Goal: Navigation & Orientation: Find specific page/section

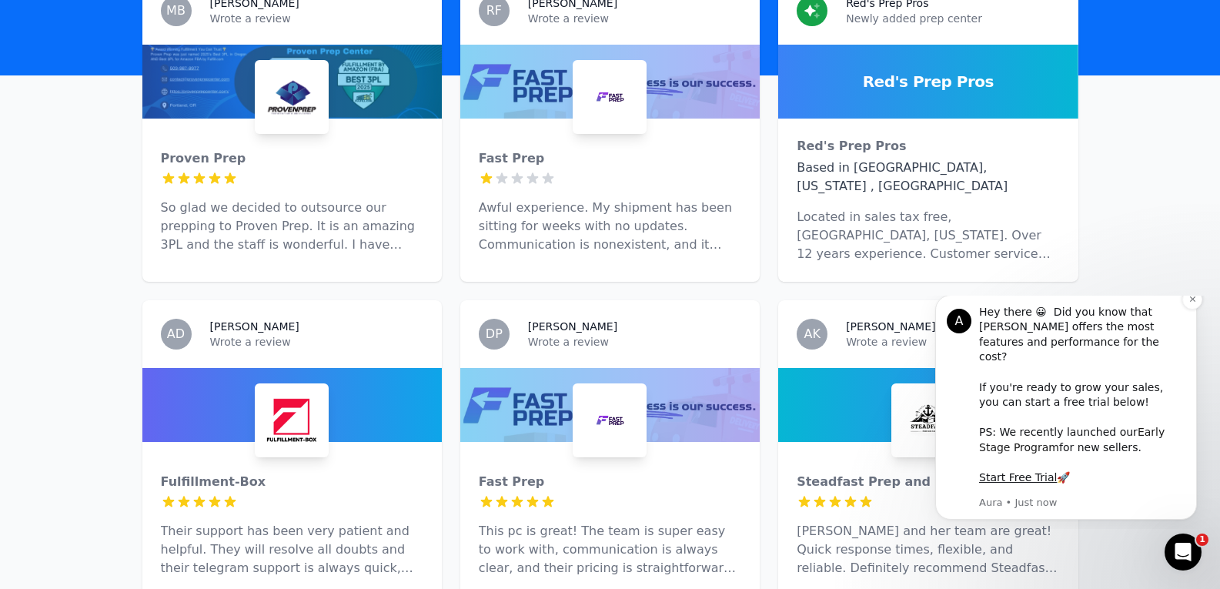
click at [1148, 431] on link "Early Stage Program" at bounding box center [1072, 440] width 186 height 28
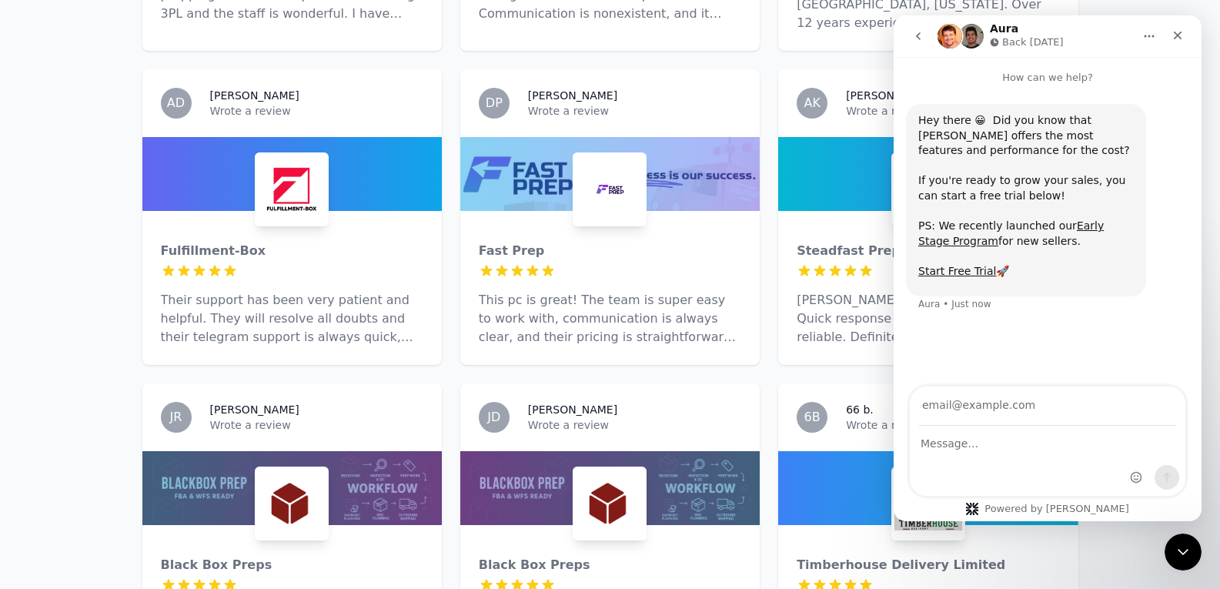
scroll to position [308, 0]
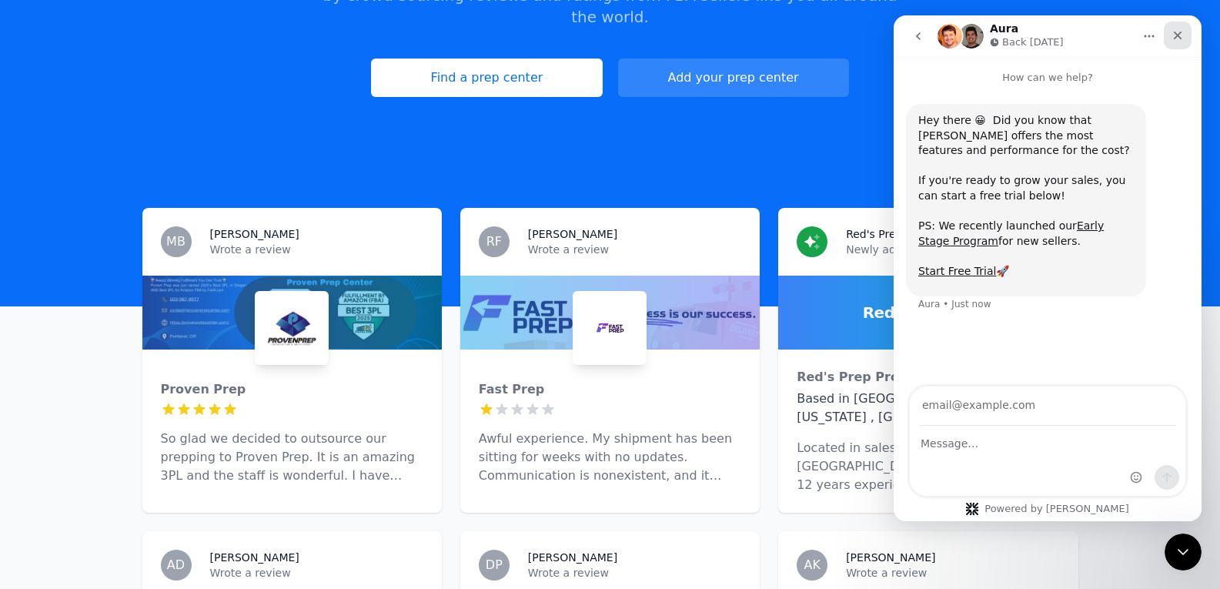
click at [1183, 32] on icon "Close" at bounding box center [1178, 35] width 12 height 12
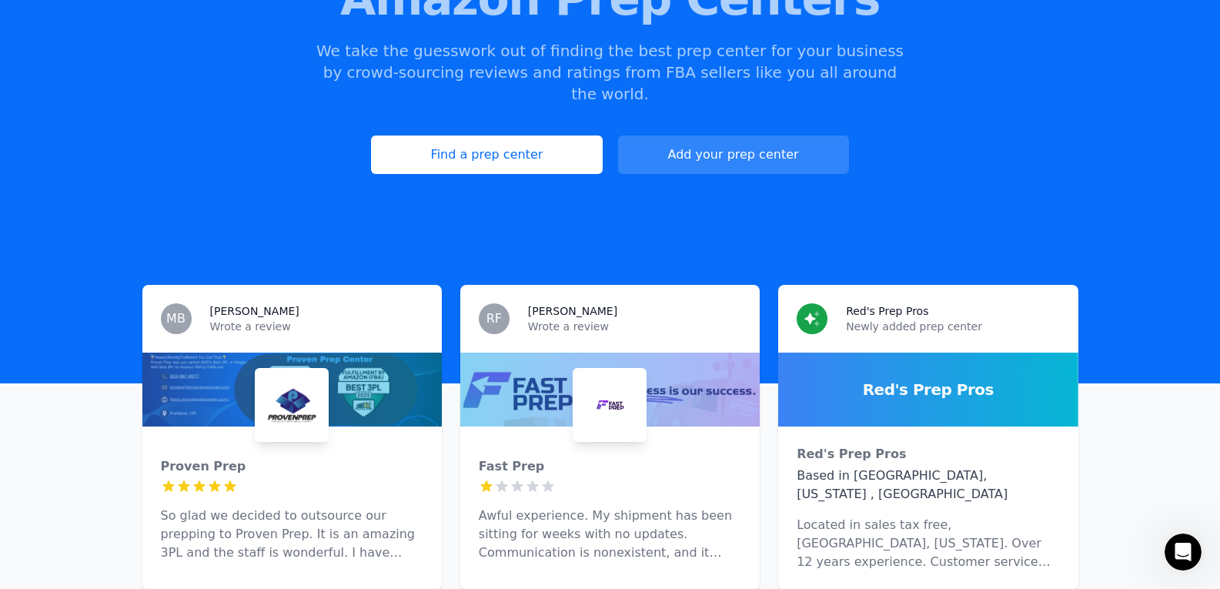
scroll to position [0, 0]
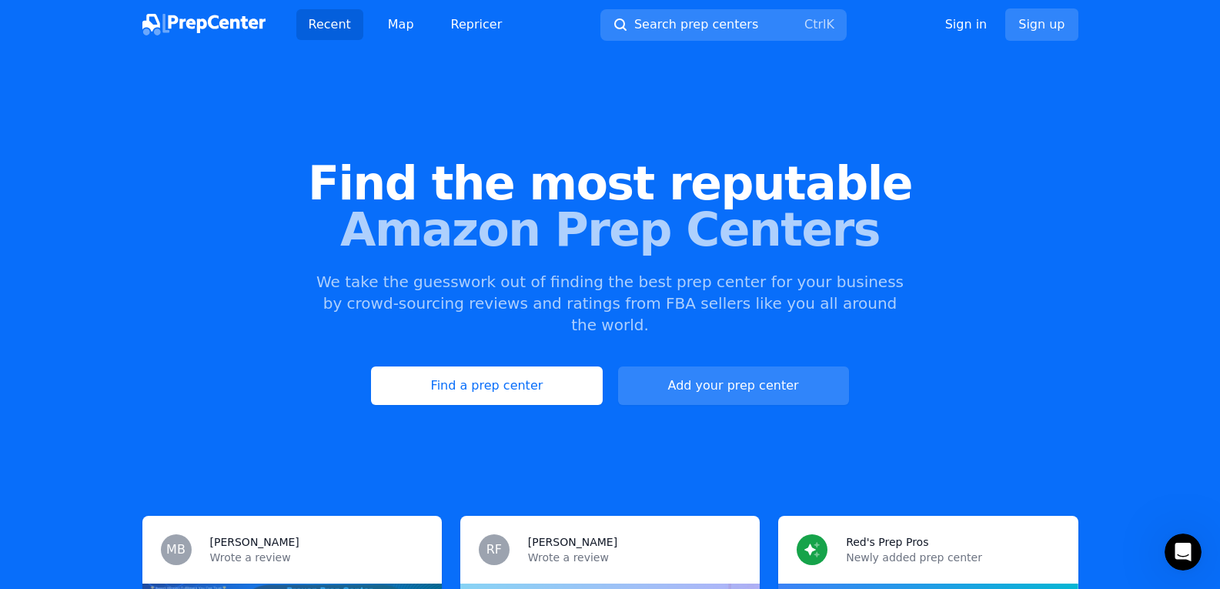
click at [342, 29] on link "Recent" at bounding box center [329, 24] width 67 height 31
click at [517, 370] on link "Find a prep center" at bounding box center [486, 386] width 231 height 38
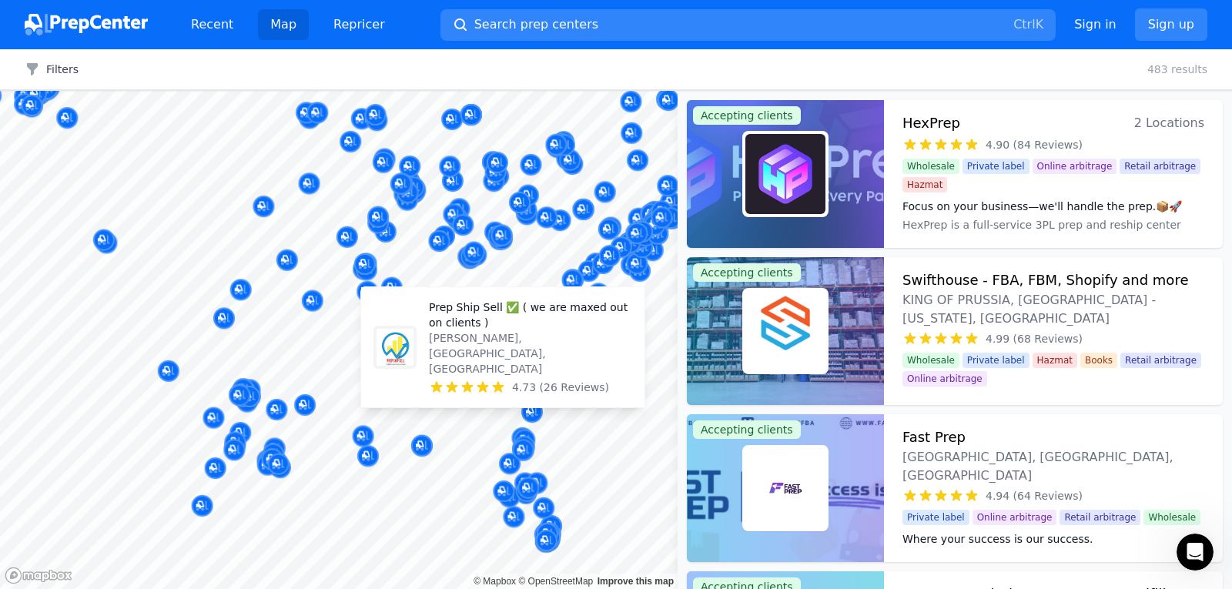
click at [503, 356] on body "Recent Map Repricer Search prep centers Ctrl K Open main menu Sign in Sign up F…" at bounding box center [616, 294] width 1232 height 589
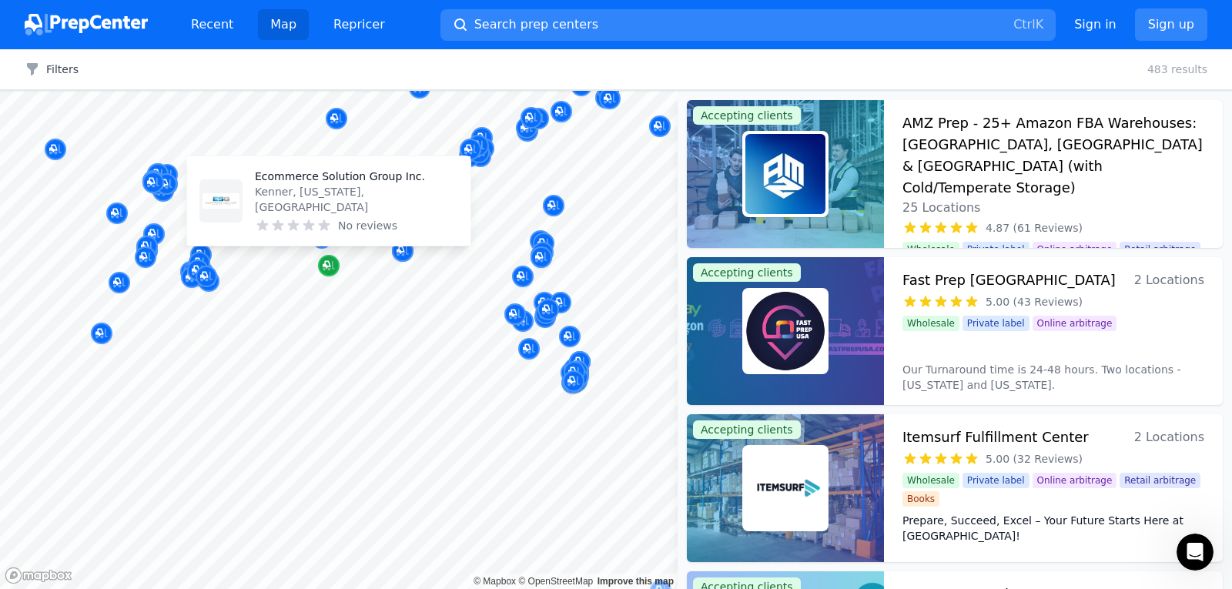
click at [332, 269] on icon "Map marker" at bounding box center [329, 266] width 12 height 10
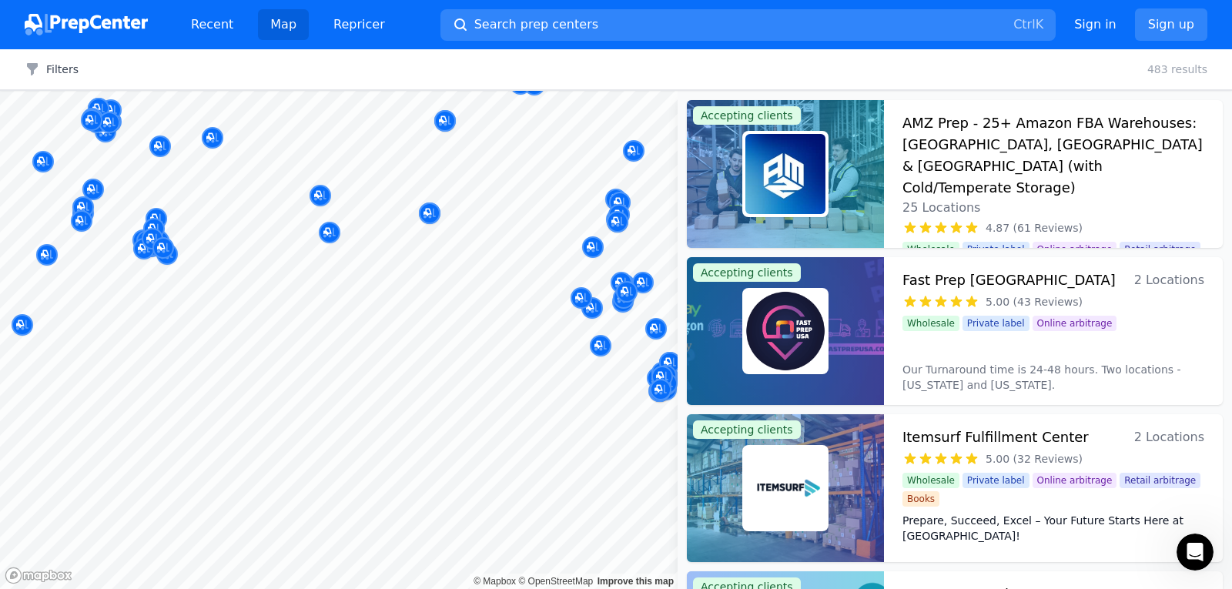
click at [345, 260] on body "Recent Map Repricer Search prep centers Ctrl K Open main menu Sign in Sign up F…" at bounding box center [616, 294] width 1232 height 589
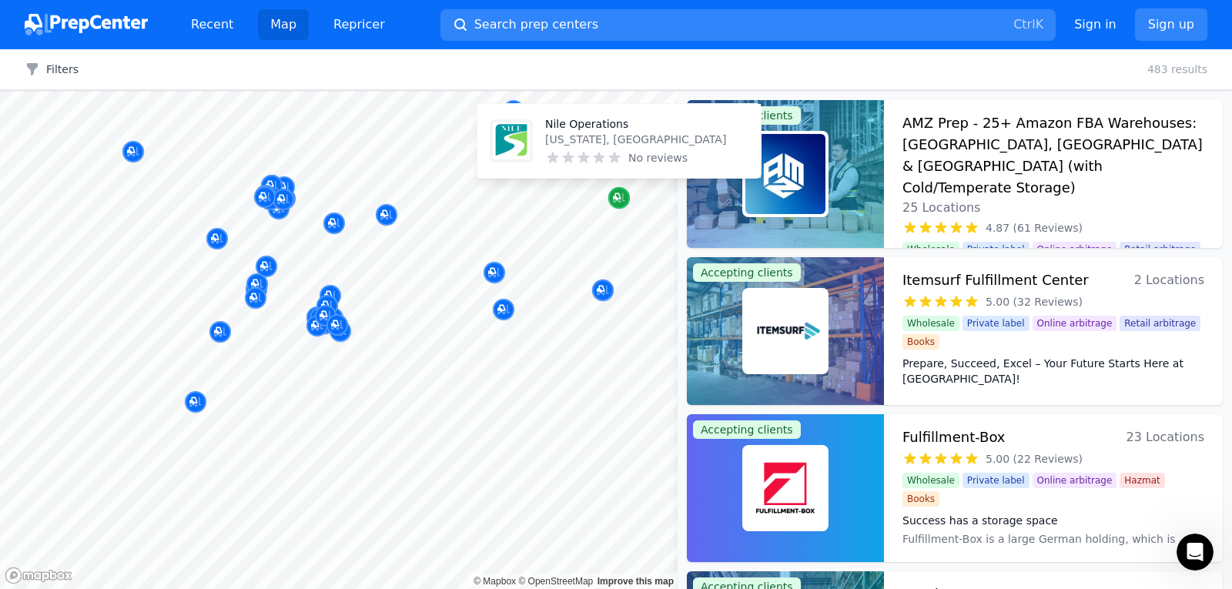
click at [622, 204] on icon "Map marker" at bounding box center [619, 197] width 12 height 15
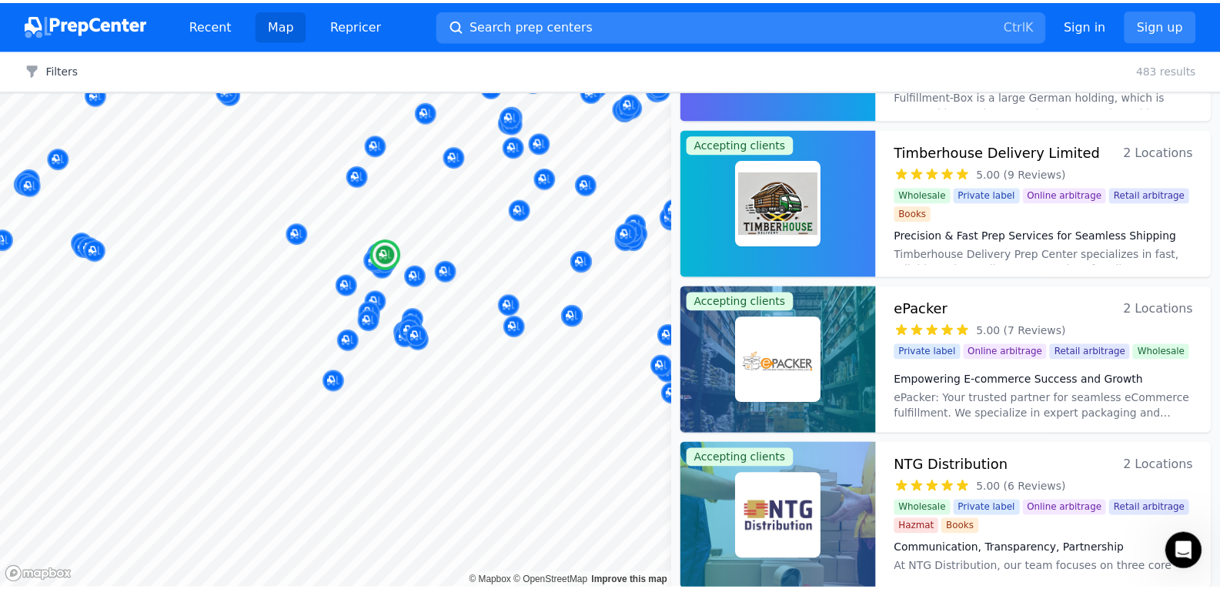
scroll to position [536, 0]
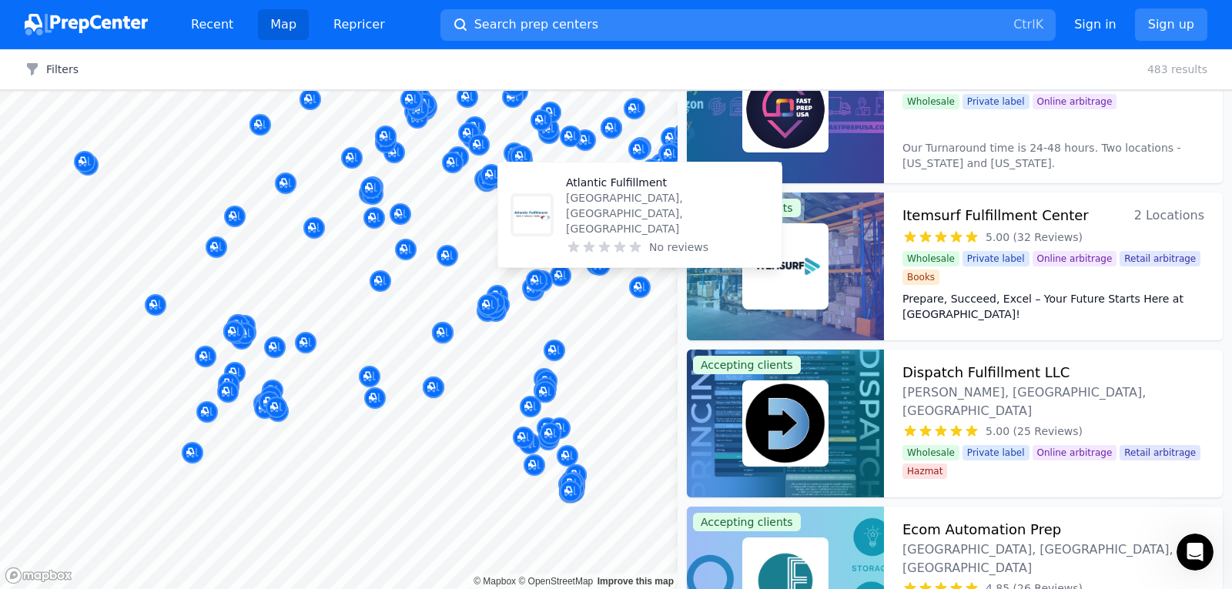
click at [616, 190] on p "Atlantic Fulfillment" at bounding box center [667, 182] width 203 height 15
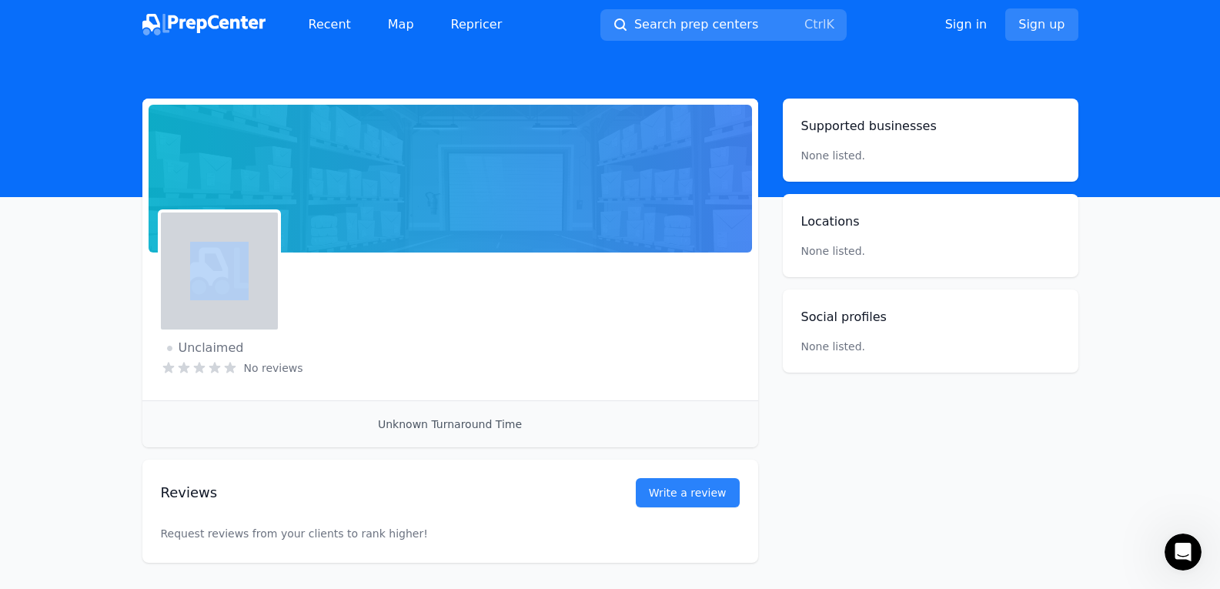
click at [616, 213] on div at bounding box center [451, 179] width 604 height 148
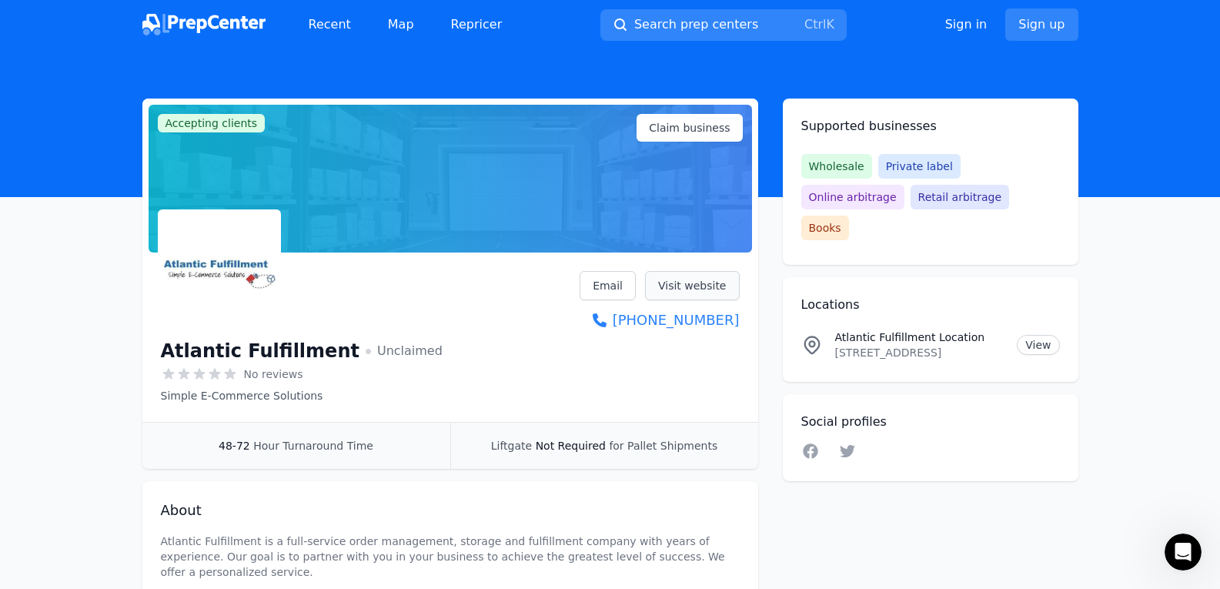
click at [689, 284] on link "Visit website" at bounding box center [692, 285] width 95 height 29
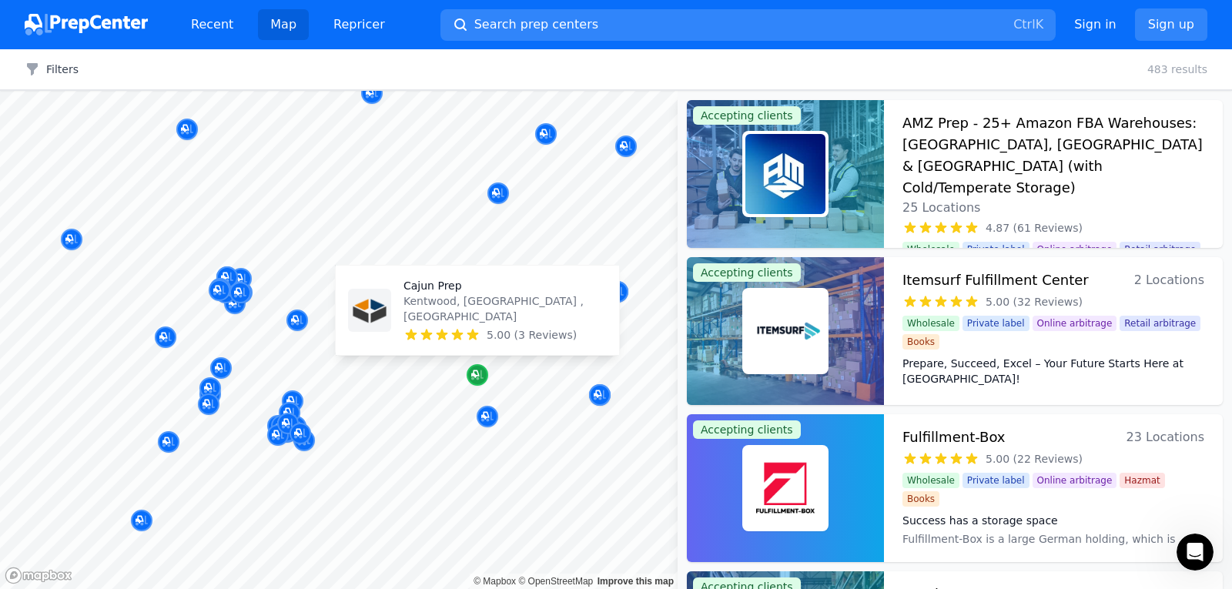
click at [477, 380] on icon "Map marker" at bounding box center [477, 374] width 12 height 15
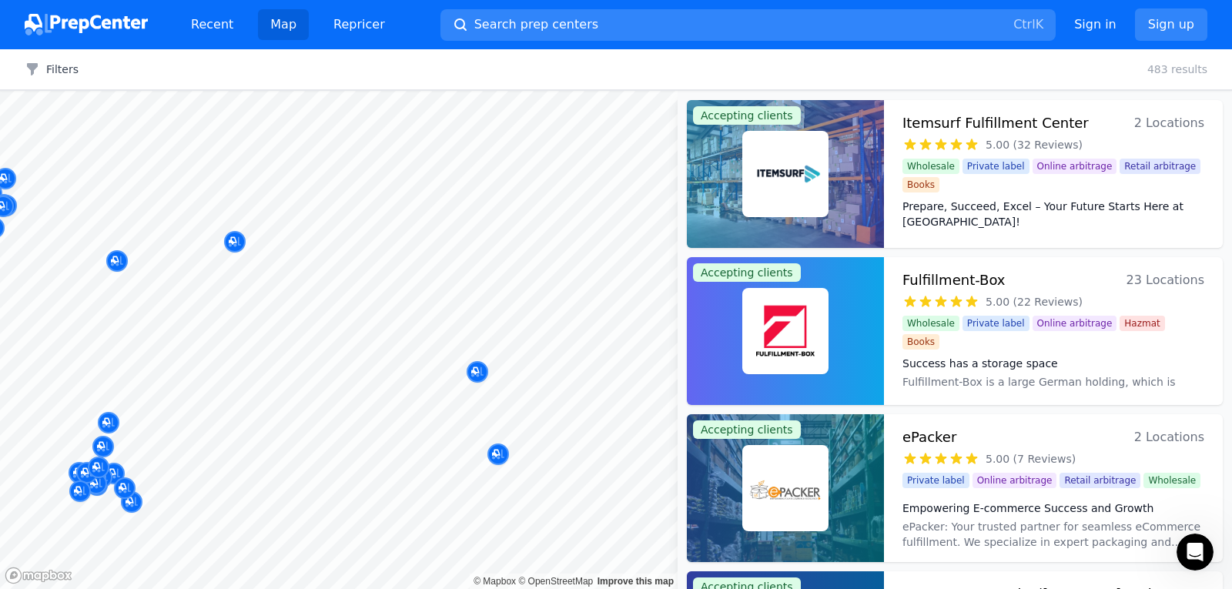
click at [478, 372] on div at bounding box center [578, 369] width 296 height 12
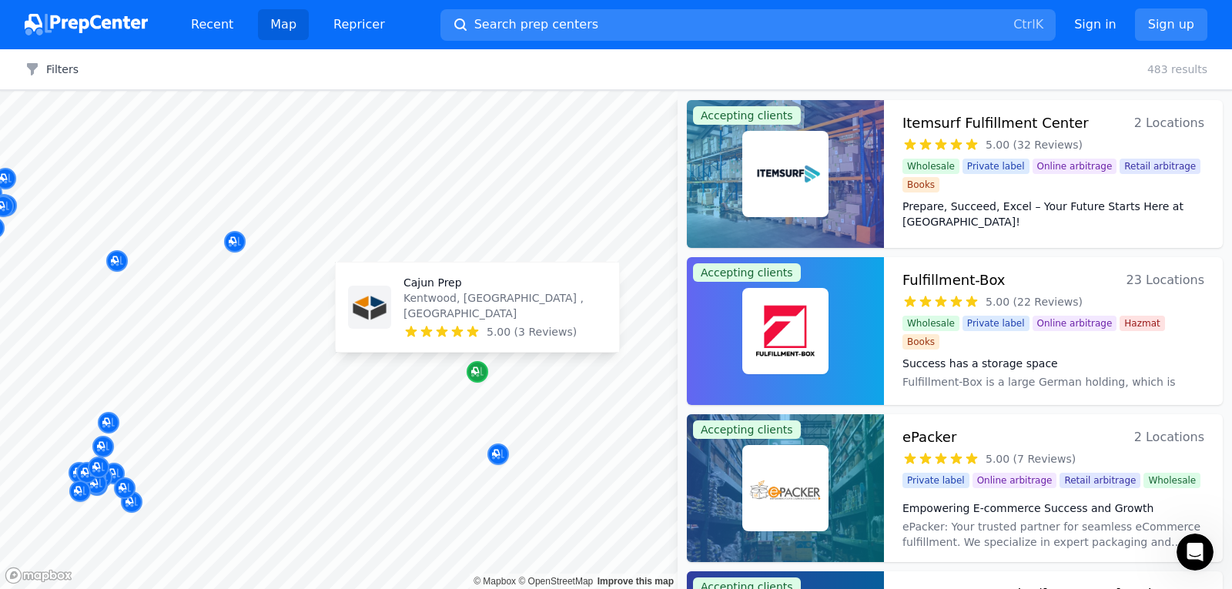
click at [475, 377] on icon "Map marker" at bounding box center [477, 371] width 12 height 15
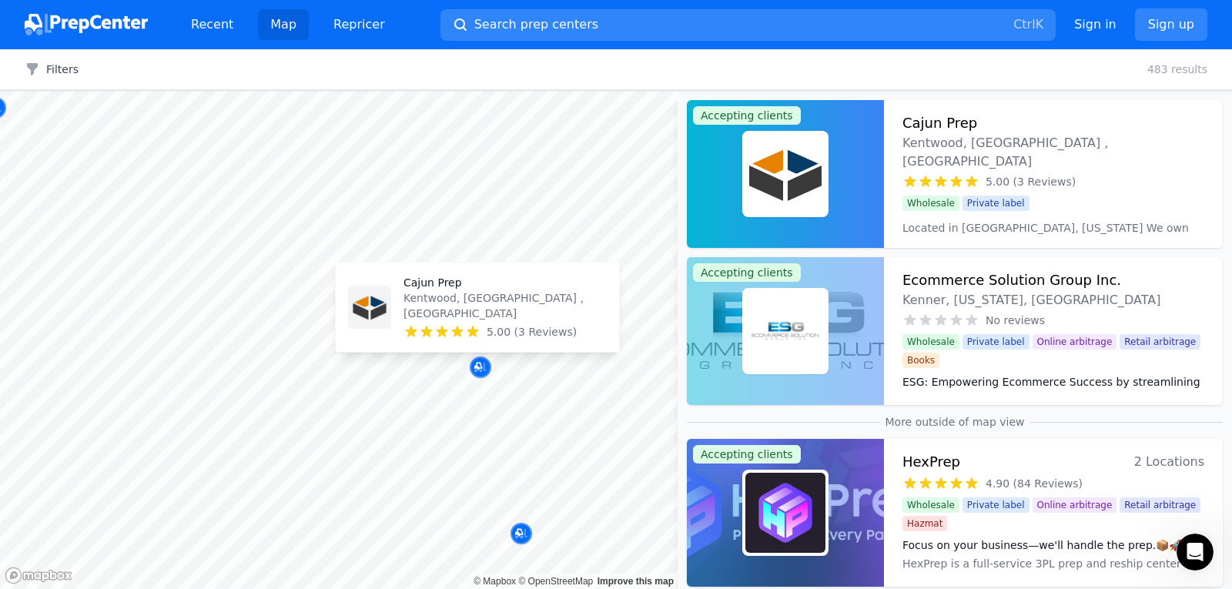
click at [468, 319] on p "Kentwood, [GEOGRAPHIC_DATA] , [GEOGRAPHIC_DATA]" at bounding box center [504, 305] width 203 height 31
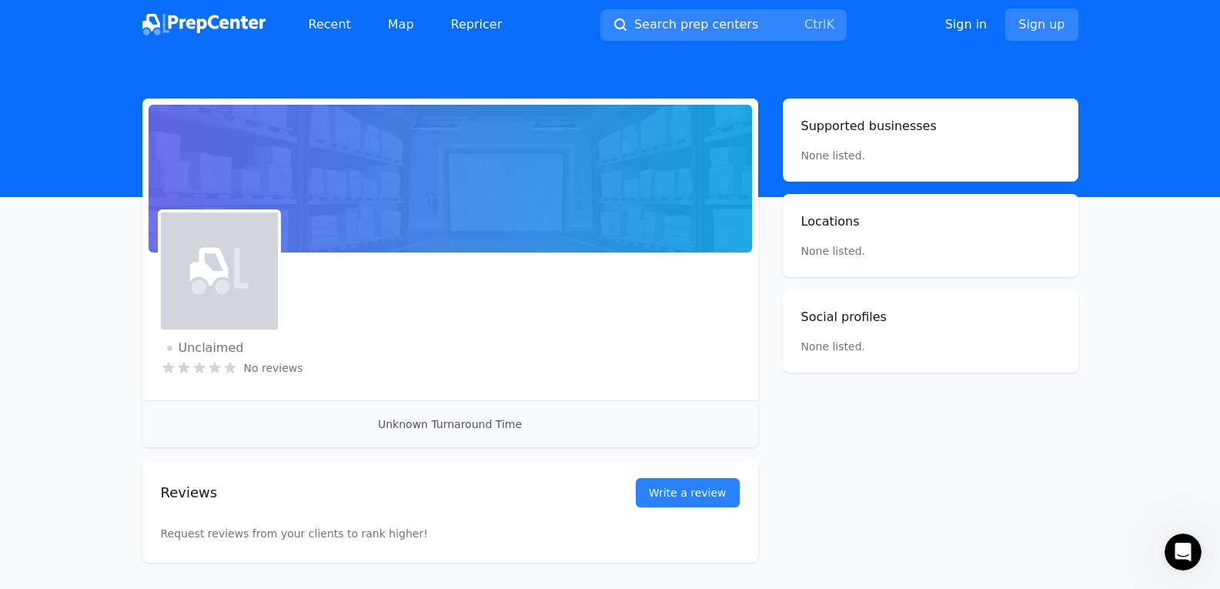
click at [468, 319] on div "Unclaimed No reviews Email Visit website" at bounding box center [450, 326] width 579 height 111
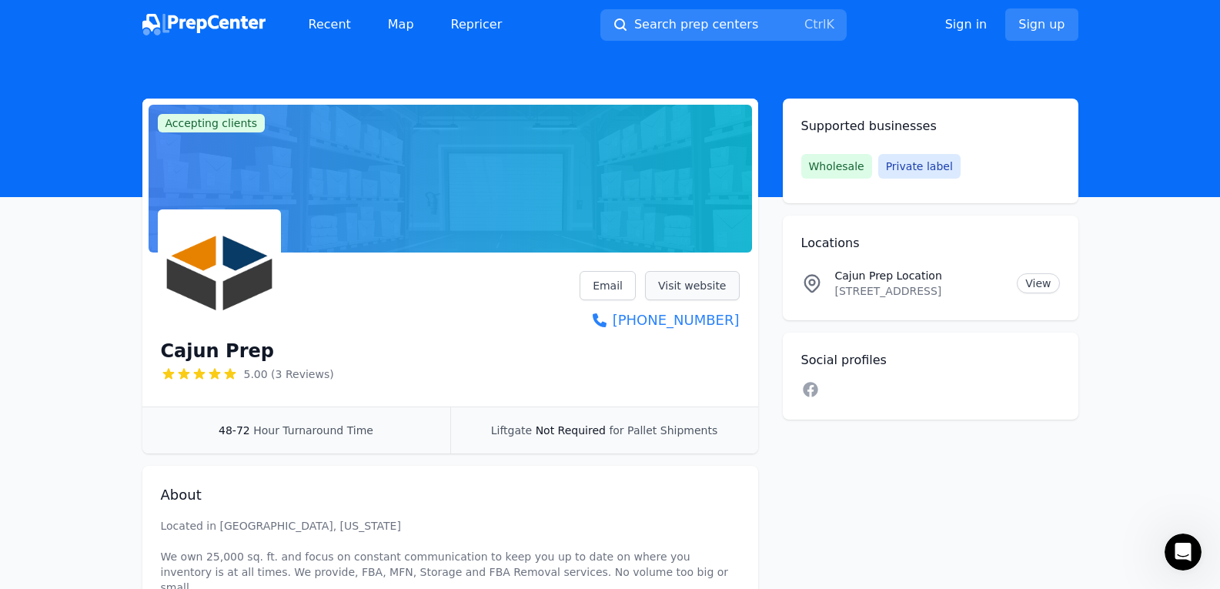
click at [710, 287] on link "Visit website" at bounding box center [692, 285] width 95 height 29
